Goal: Find specific page/section: Find specific page/section

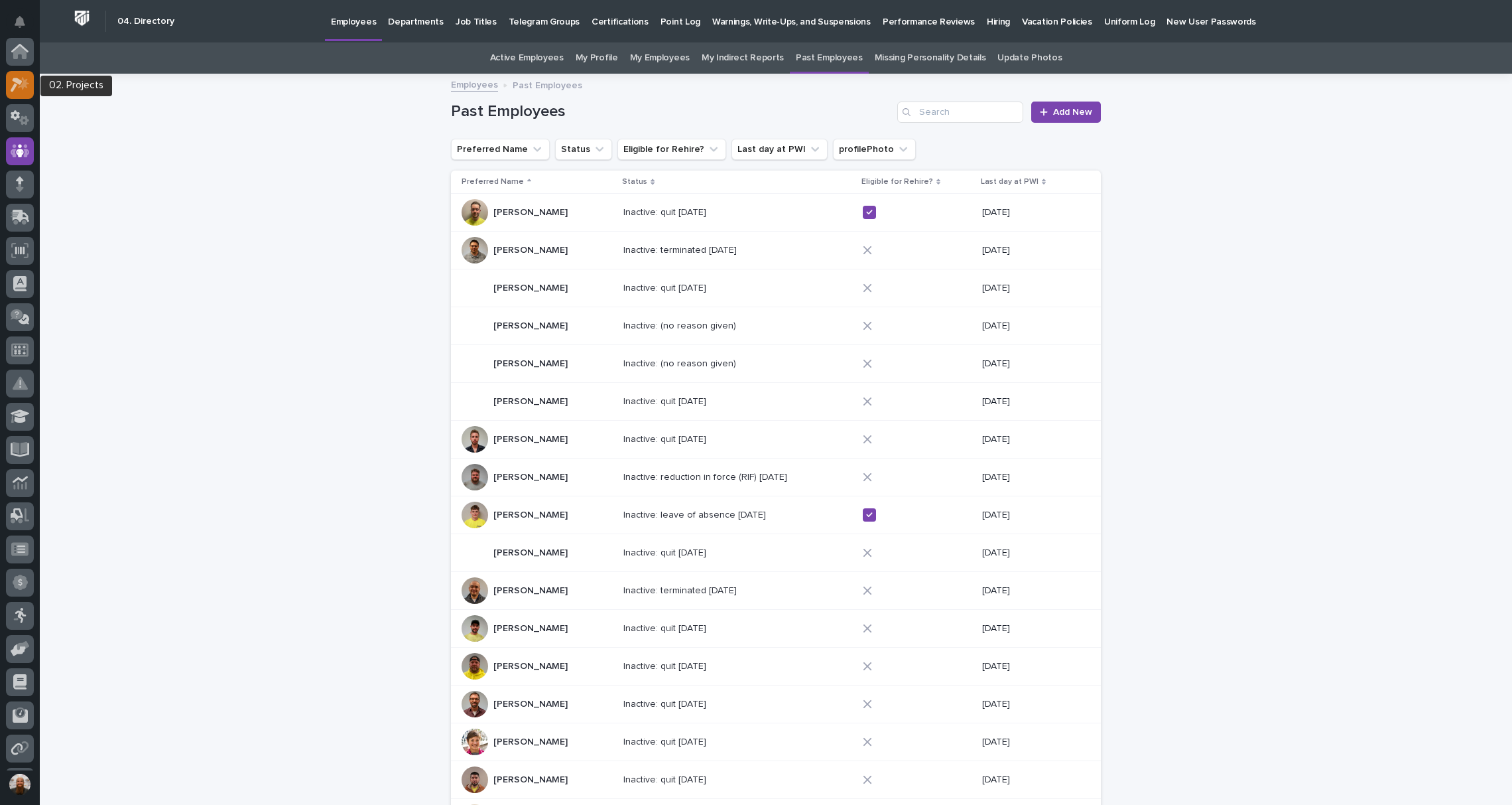
click at [17, 79] on icon at bounding box center [20, 84] width 19 height 15
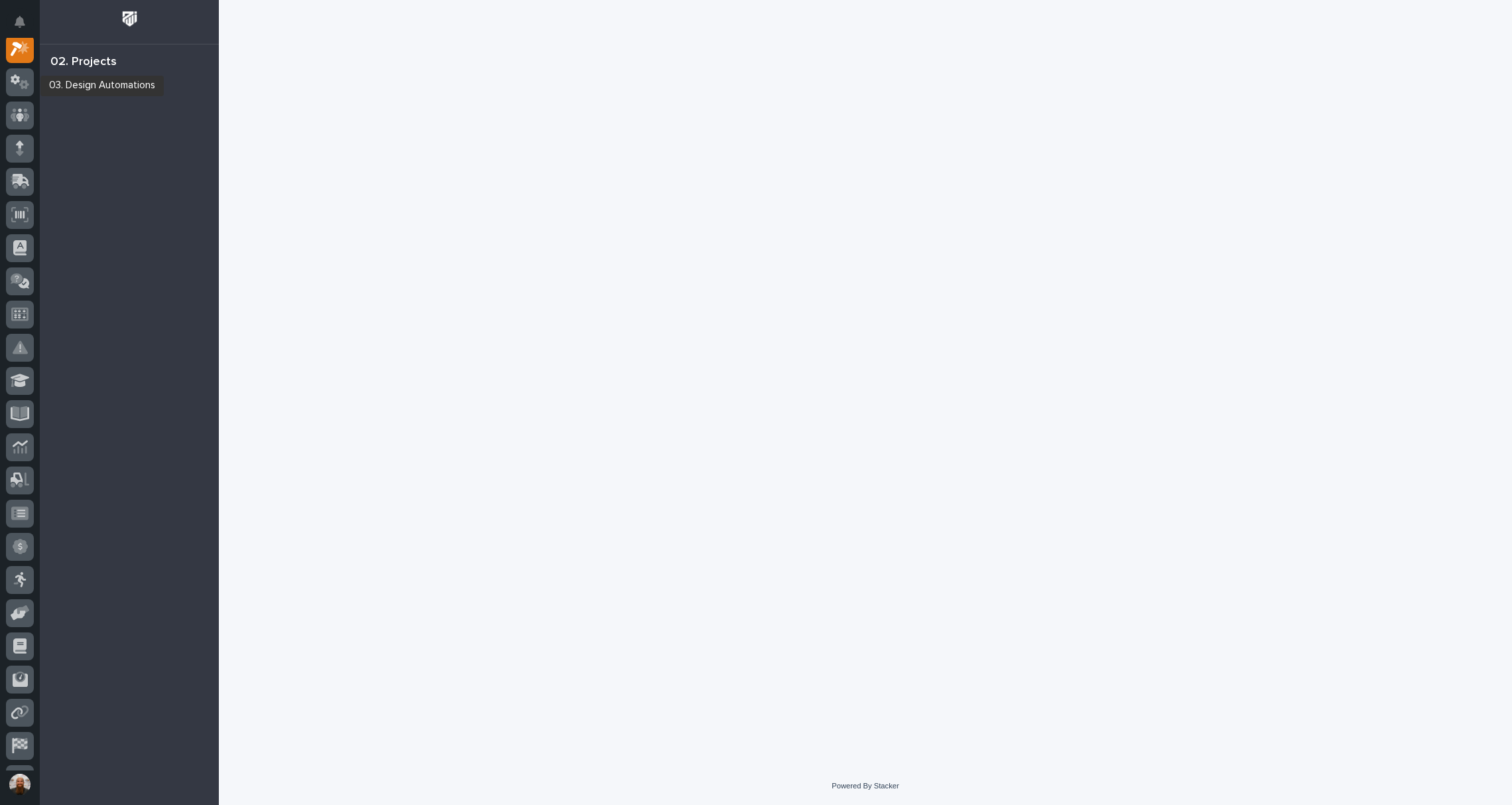
scroll to position [33, 0]
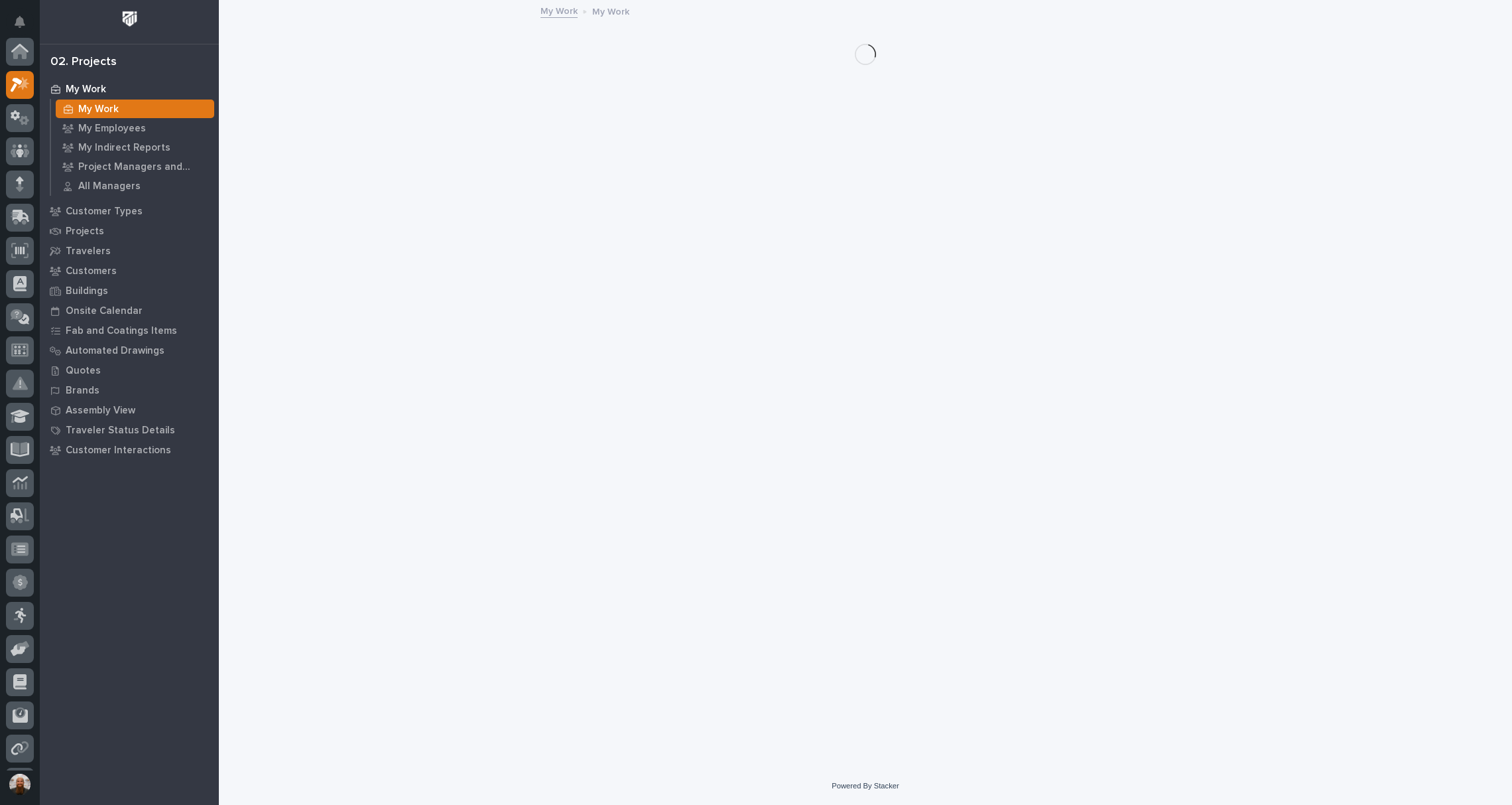
scroll to position [33, 0]
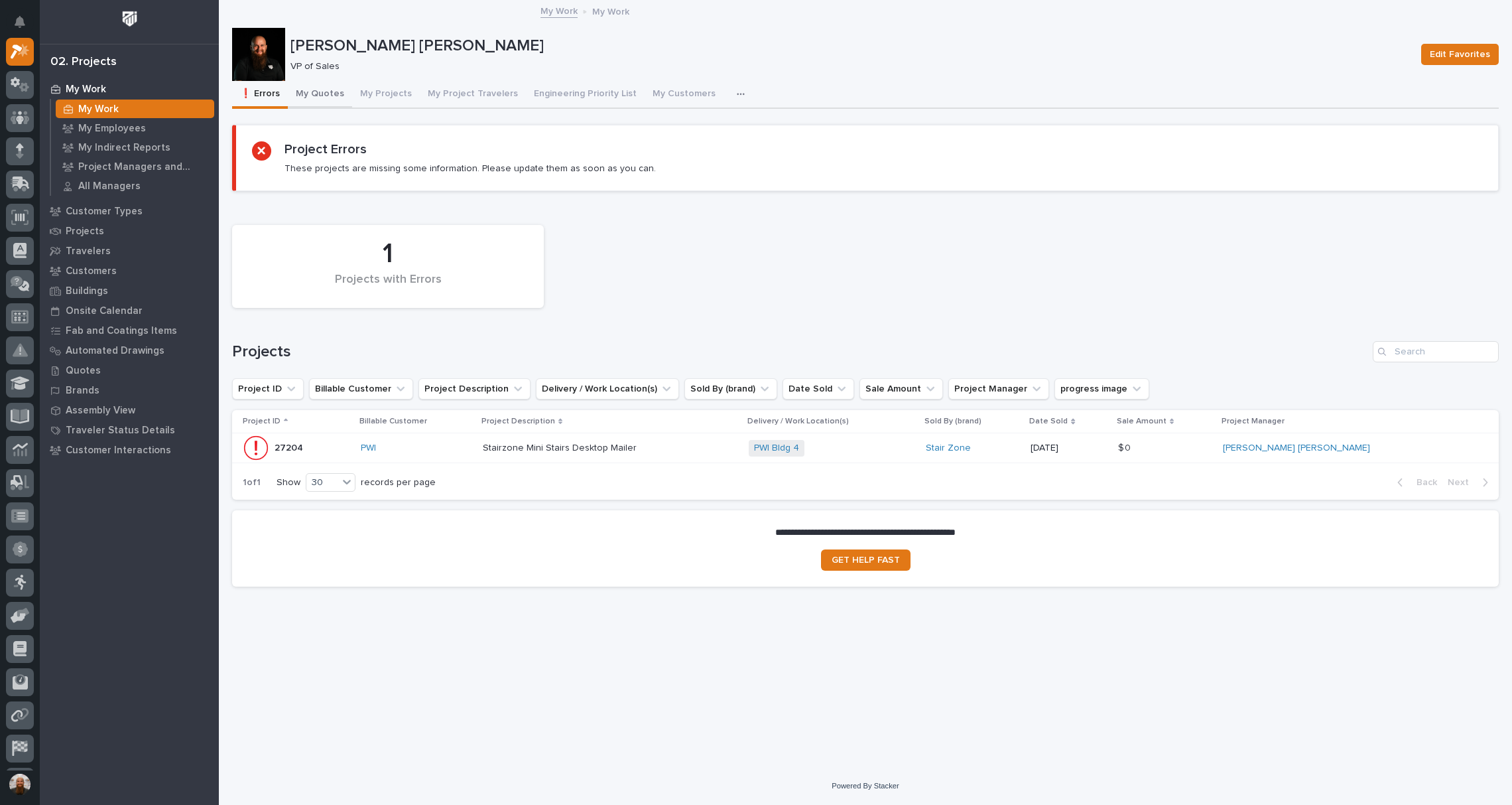
click at [332, 94] on button "My Quotes" at bounding box center [319, 94] width 64 height 28
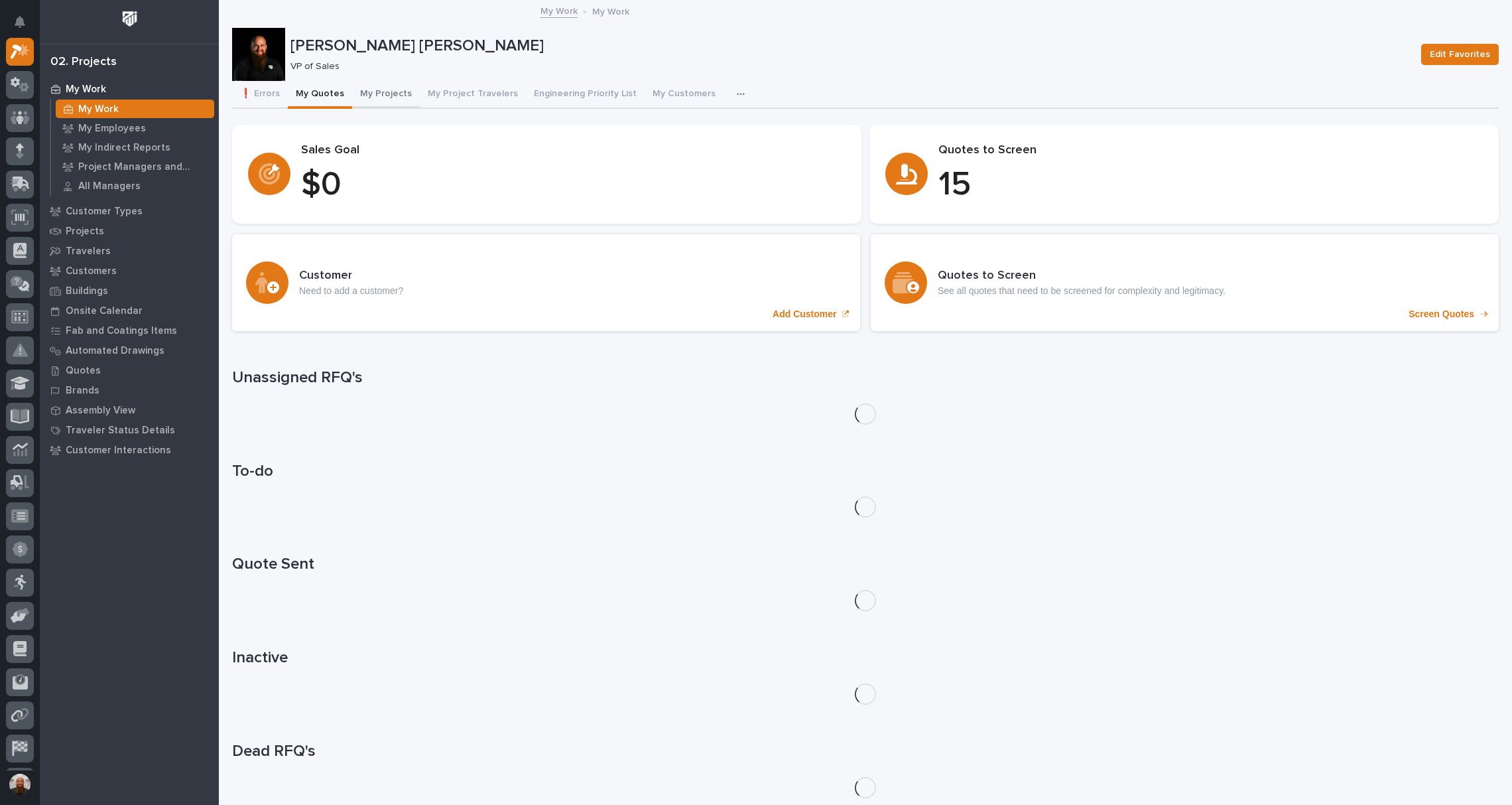
click at [407, 92] on button "My Projects" at bounding box center [386, 94] width 68 height 28
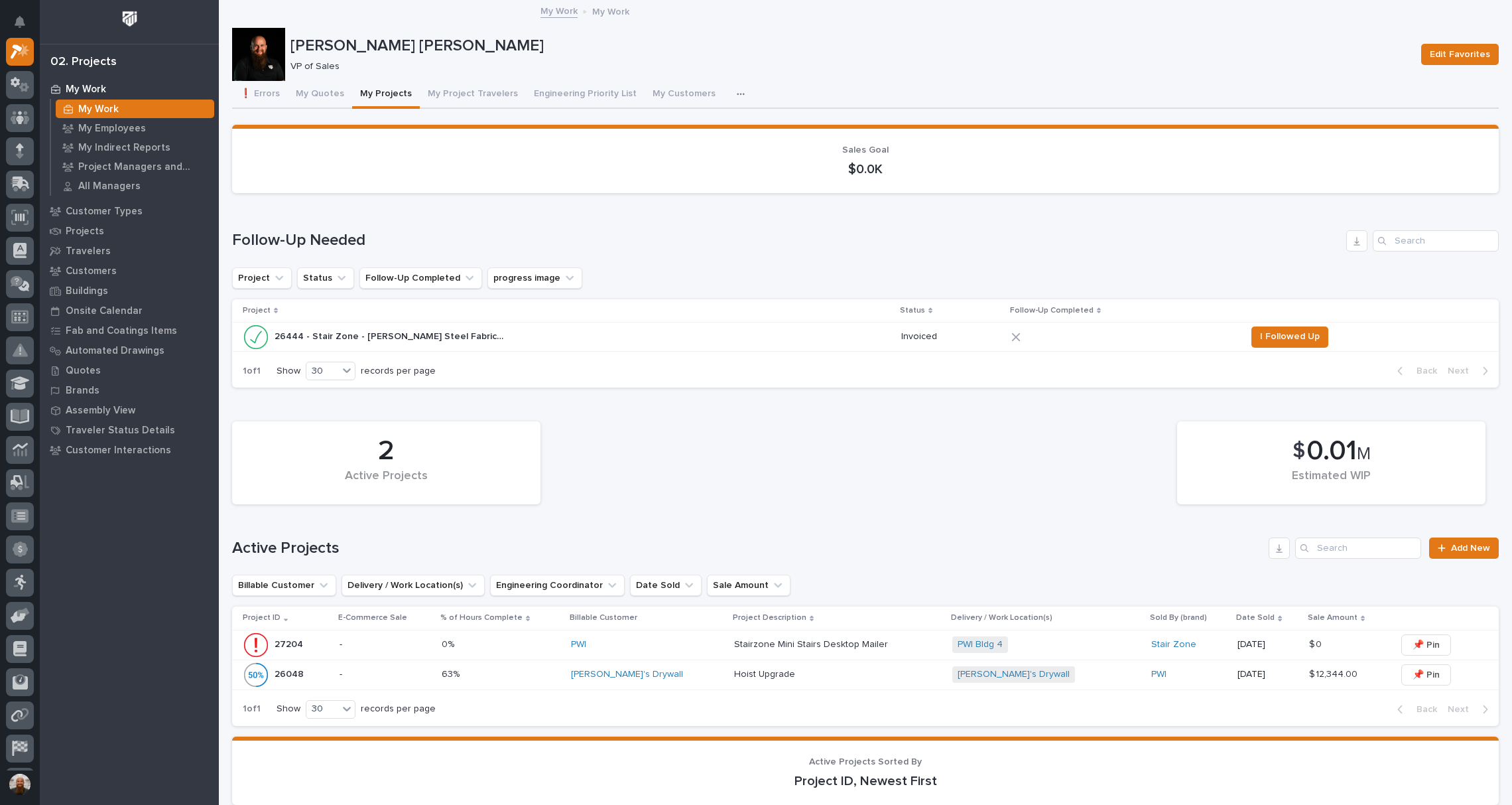
scroll to position [825, 0]
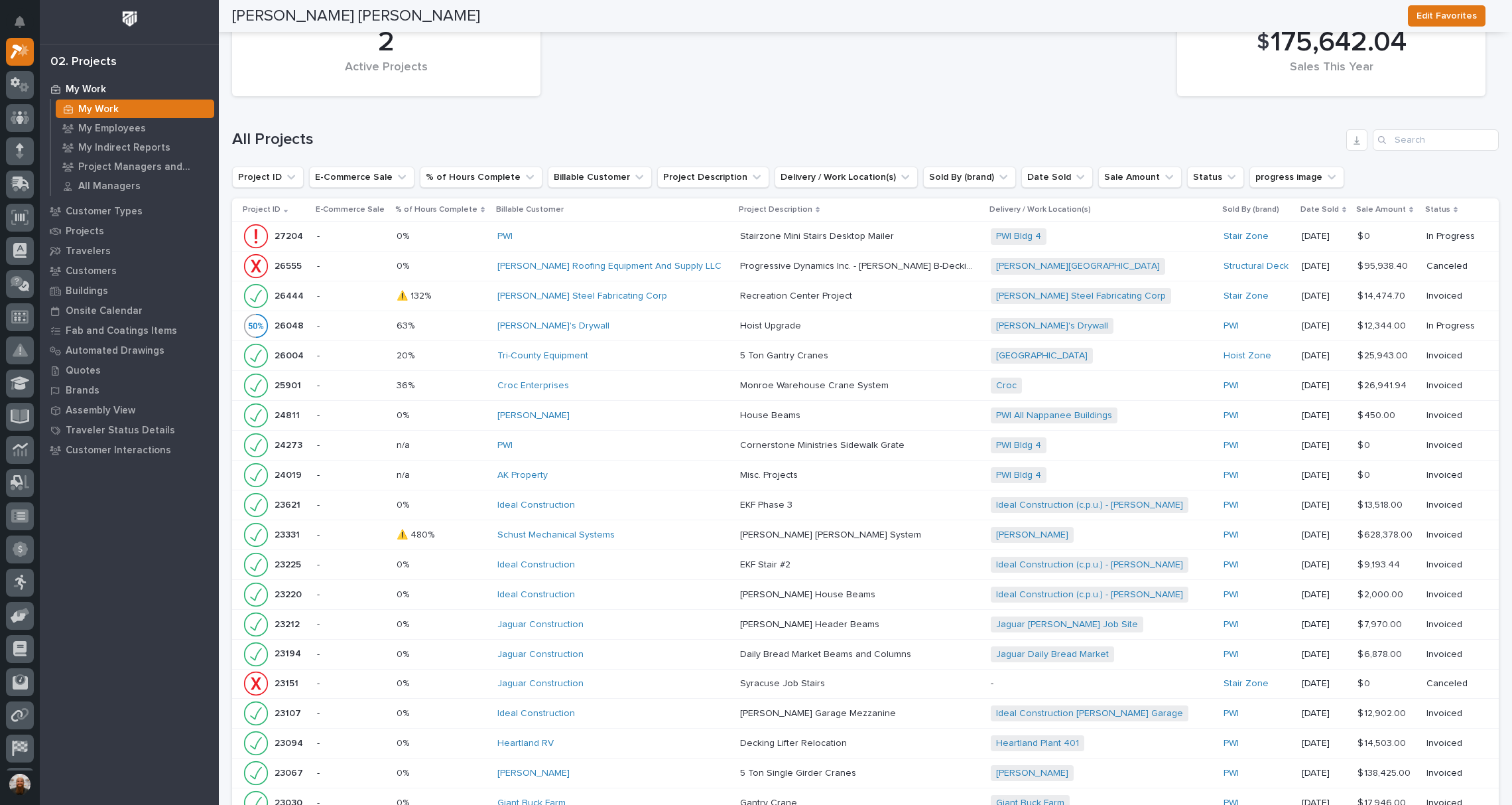
click at [1139, 267] on div "[PERSON_NAME][GEOGRAPHIC_DATA] + 0" at bounding box center [1101, 266] width 221 height 17
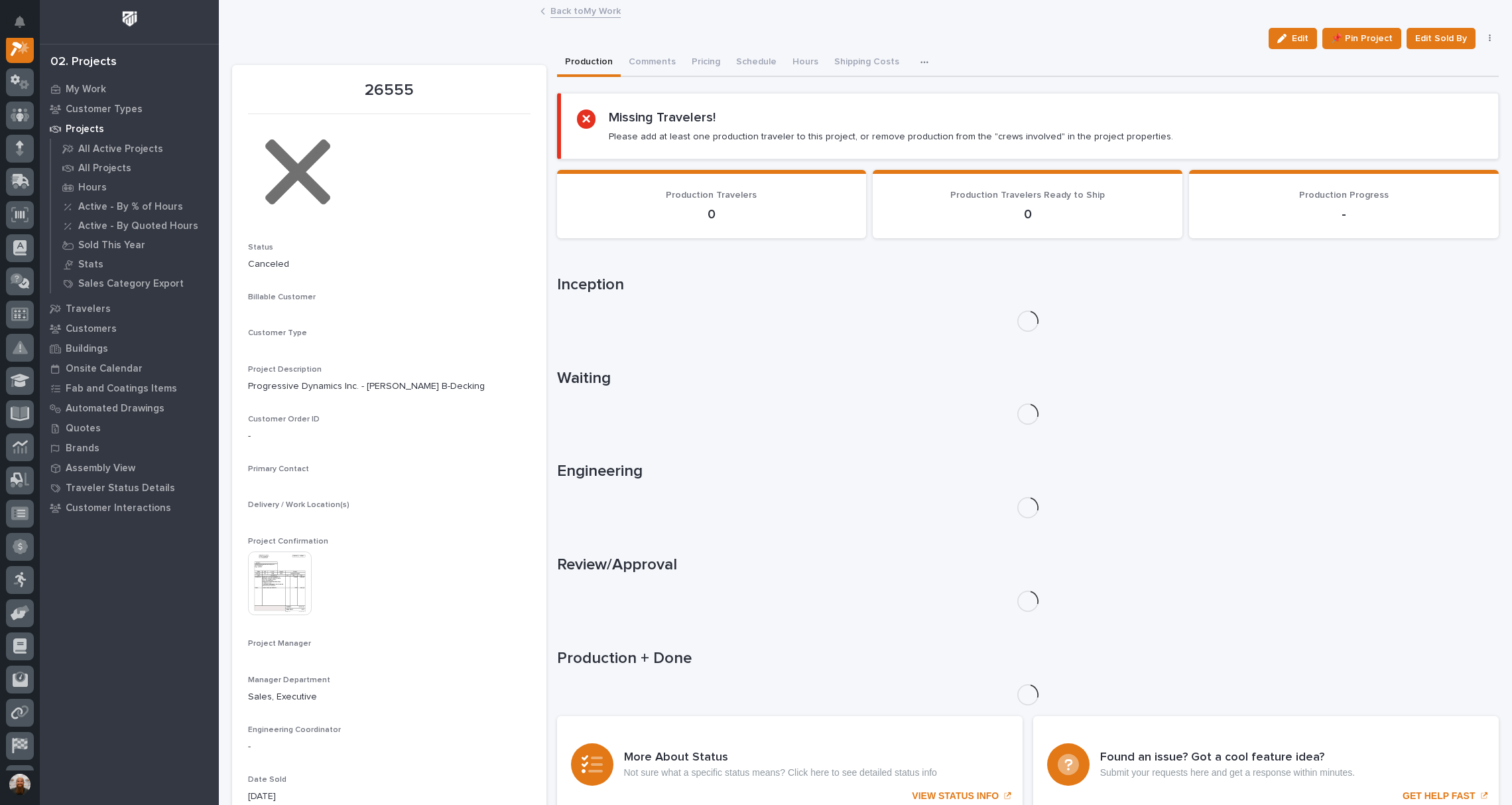
scroll to position [33, 0]
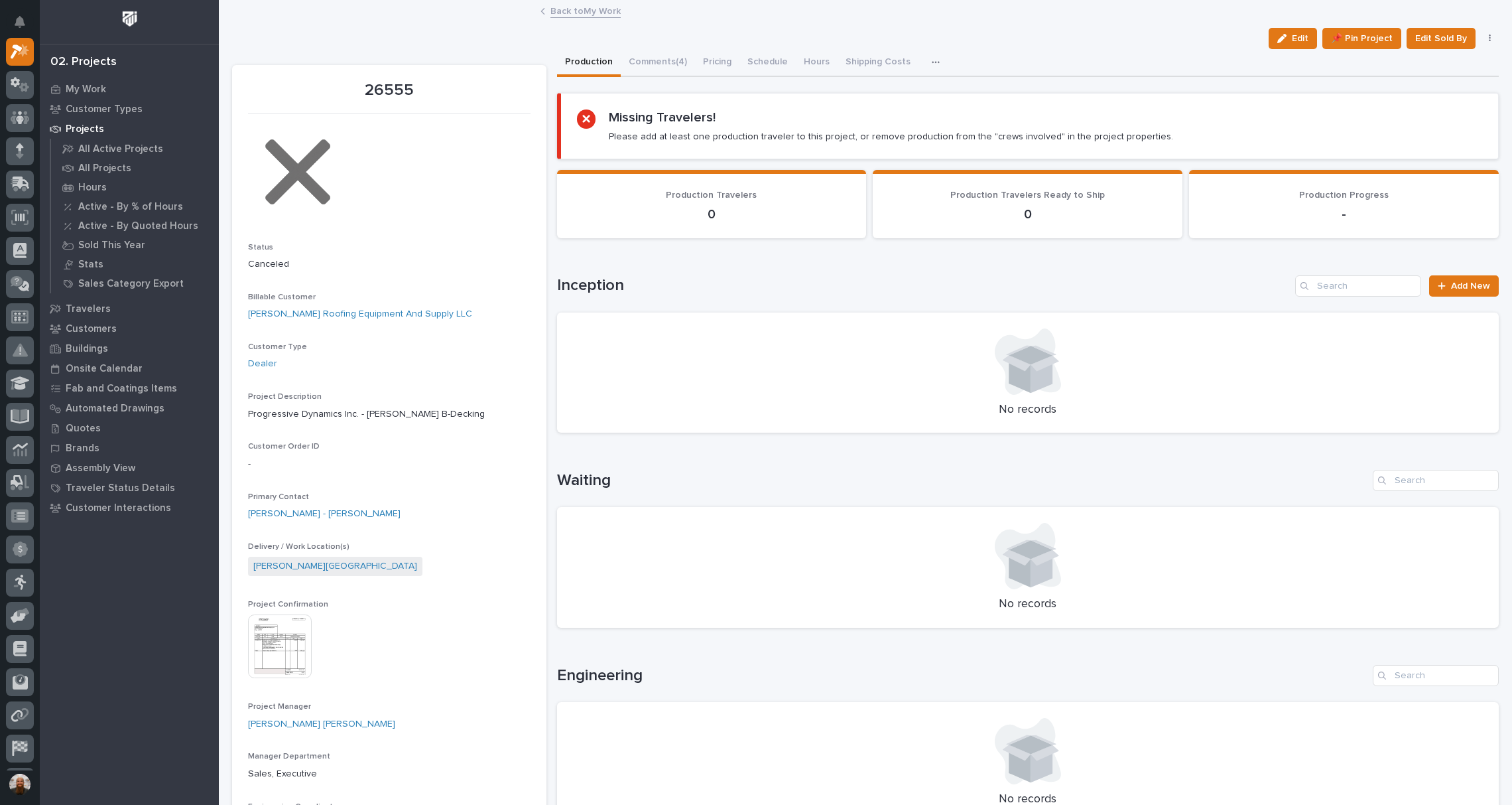
click at [288, 643] on img at bounding box center [280, 646] width 63 height 63
